Goal: Task Accomplishment & Management: Understand process/instructions

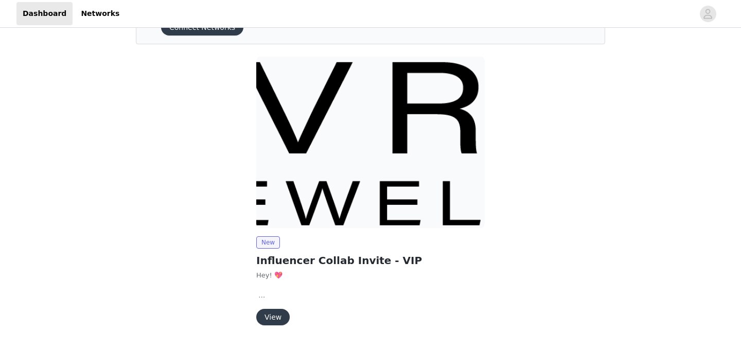
scroll to position [86, 0]
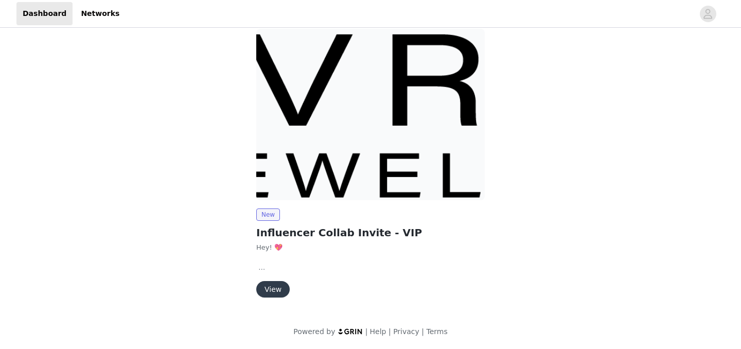
click at [280, 289] on button "View" at bounding box center [272, 289] width 33 height 16
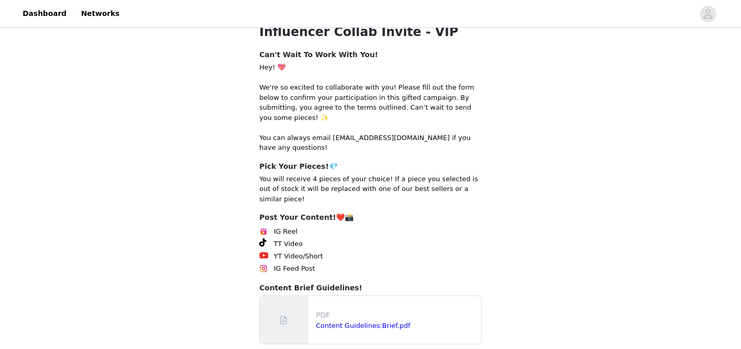
scroll to position [198, 0]
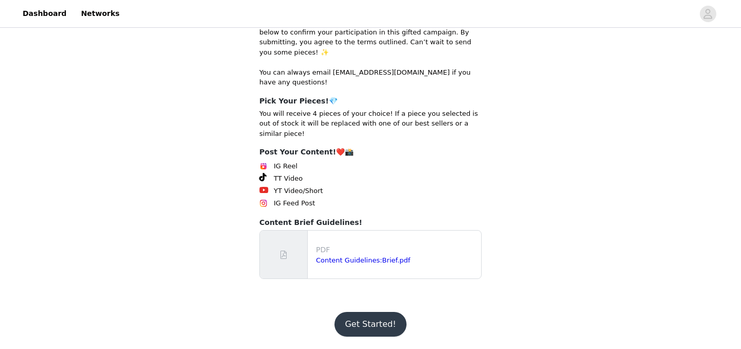
click at [355, 321] on button "Get Started!" at bounding box center [370, 324] width 72 height 25
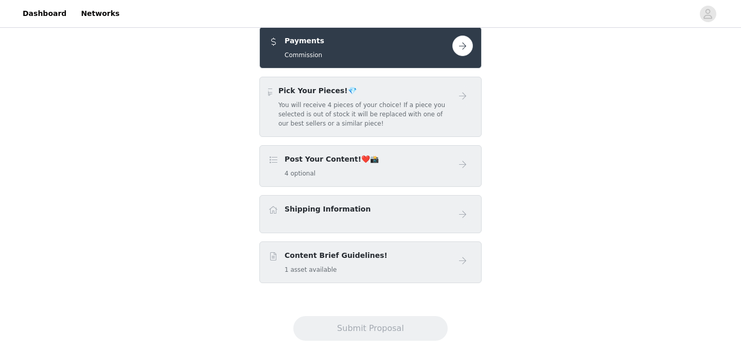
scroll to position [145, 0]
